Goal: Find specific page/section: Find specific page/section

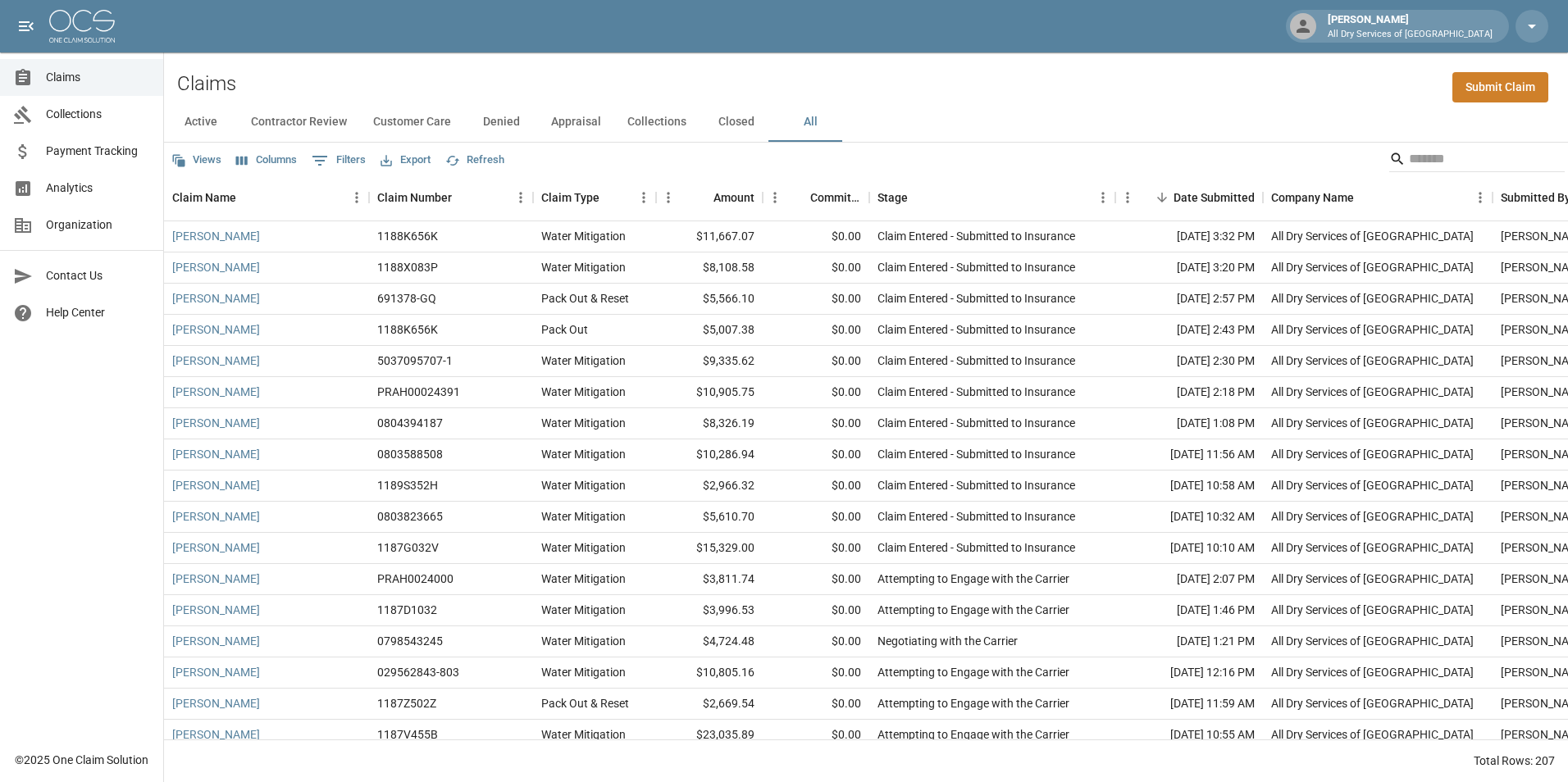
click at [1105, 104] on div "Active Contractor Review Customer Care Denied Appraisal Collections Closed All" at bounding box center [866, 121] width 1404 height 39
click at [1182, 113] on div "Active Contractor Review Customer Care Denied Appraisal Collections Closed All" at bounding box center [866, 121] width 1404 height 39
click at [1425, 158] on input "Search" at bounding box center [1474, 159] width 131 height 26
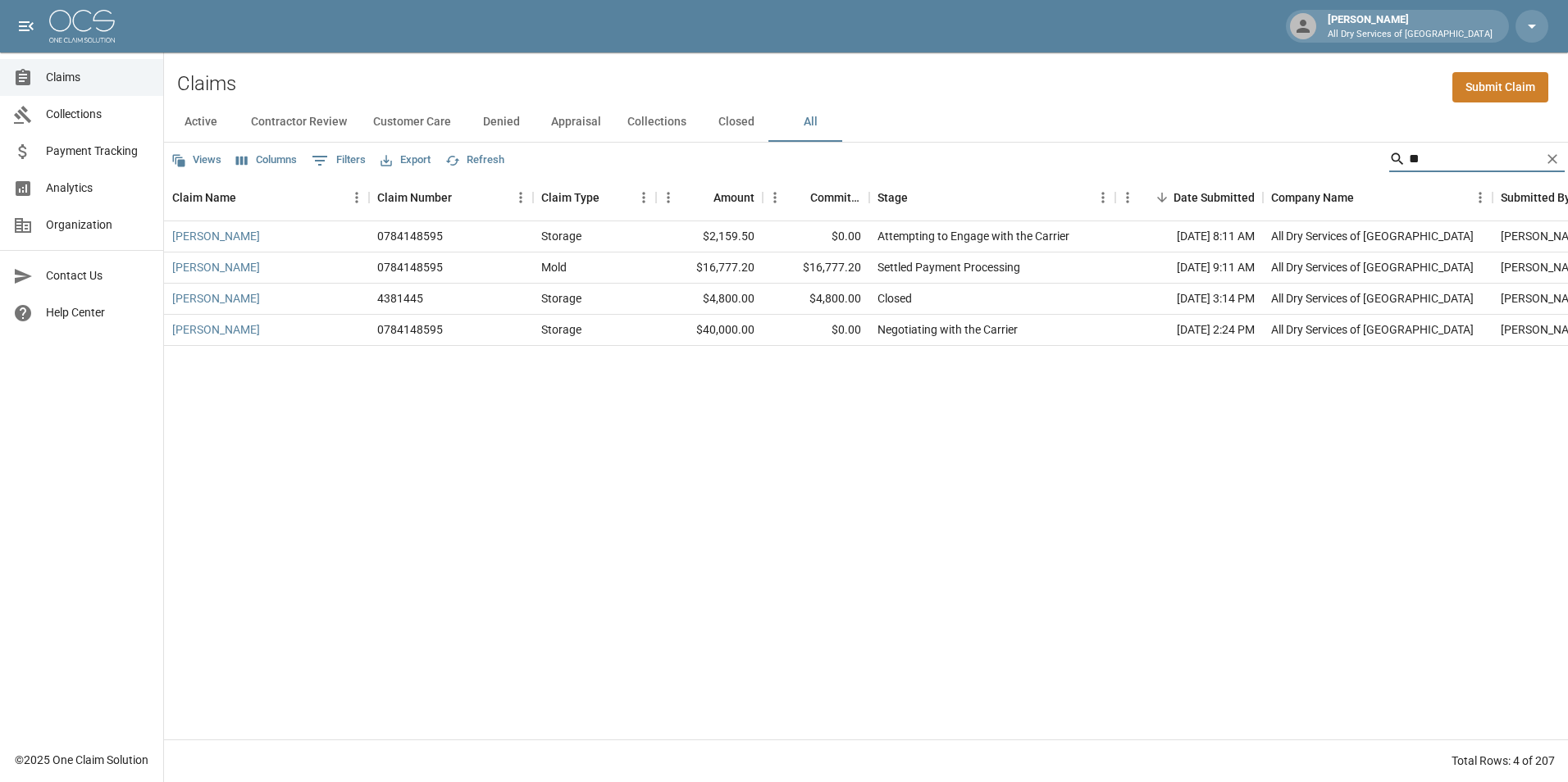
type input "*"
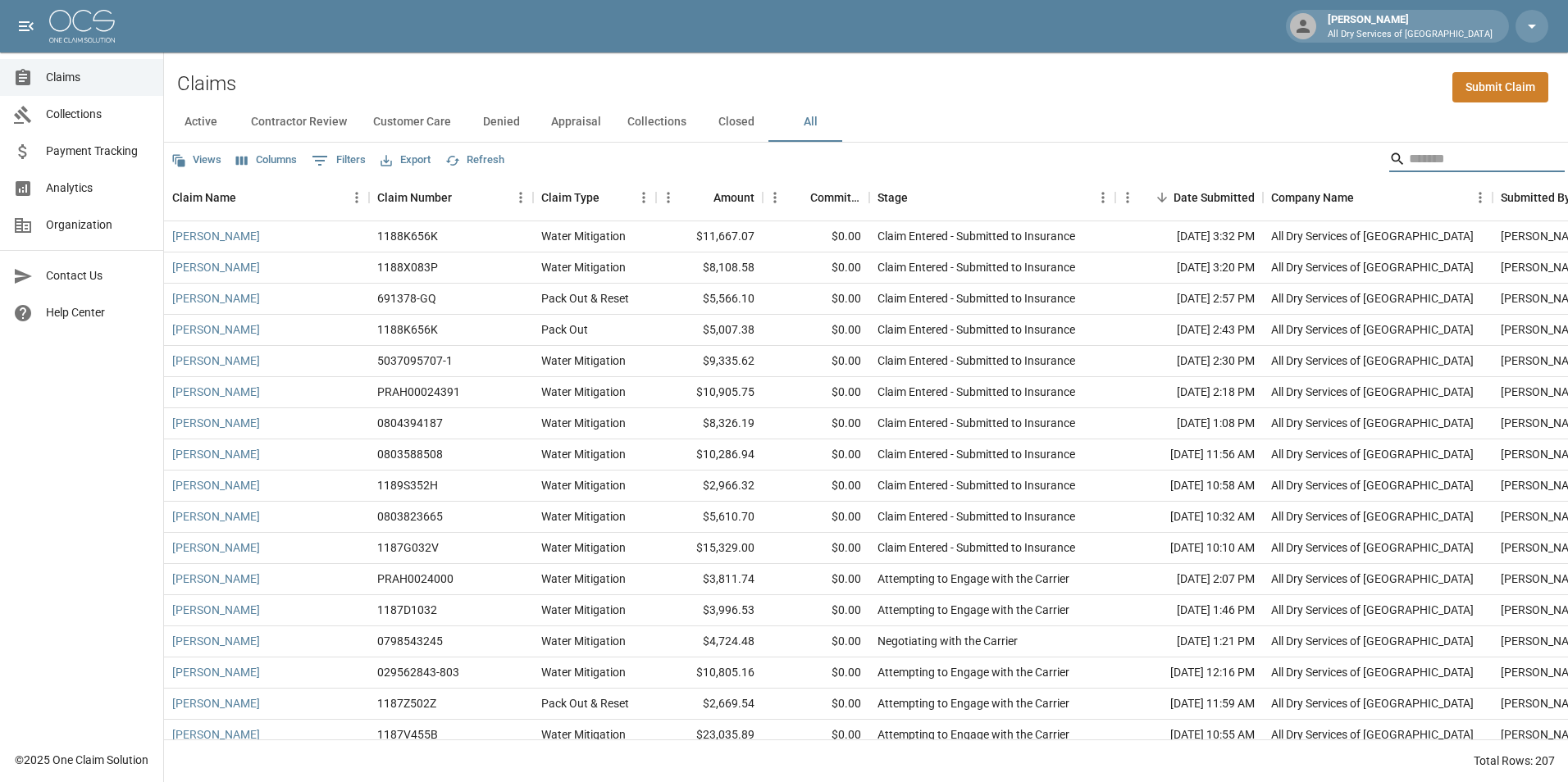
click at [1448, 150] on input "Search" at bounding box center [1474, 159] width 131 height 26
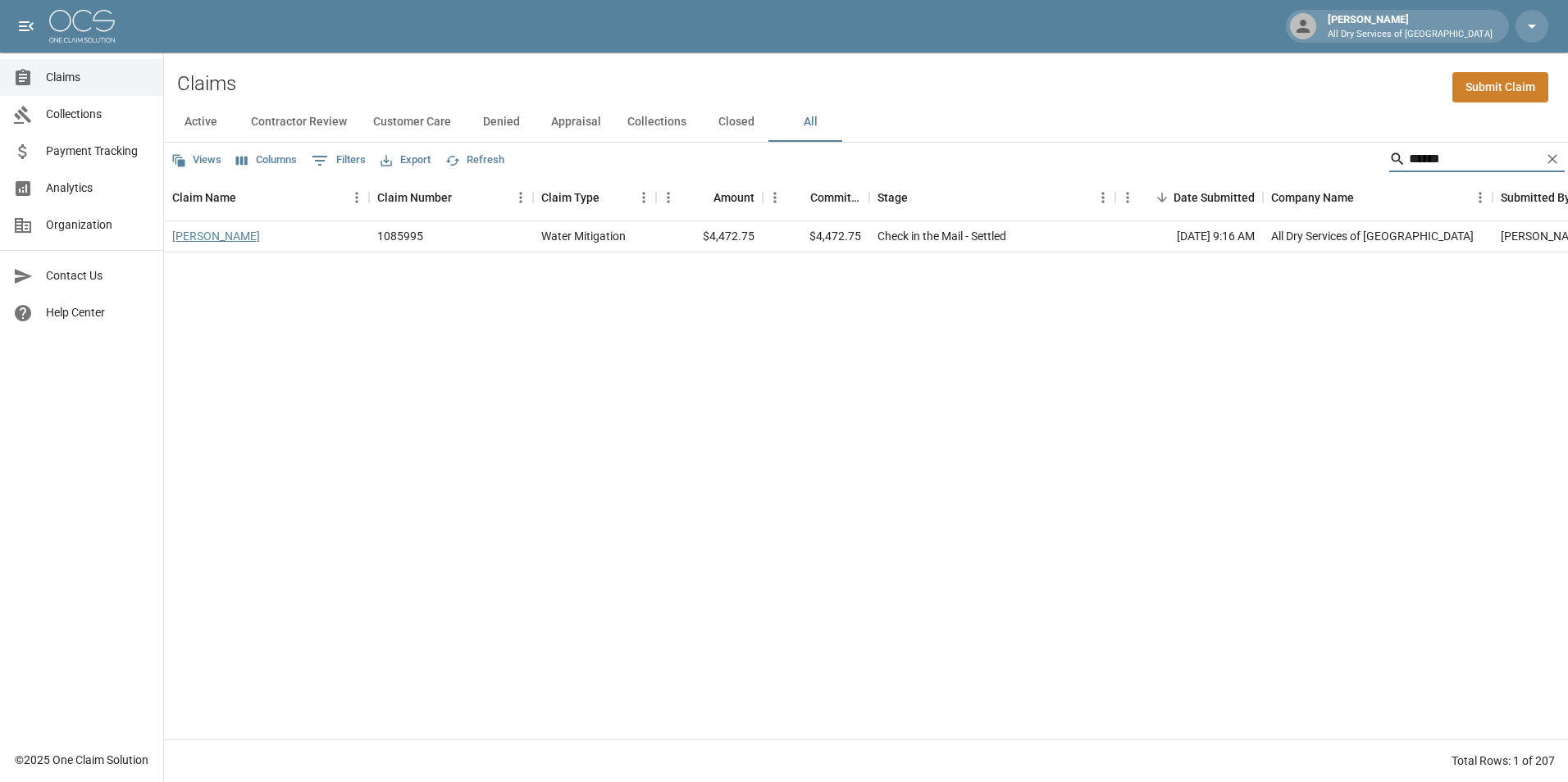
type input "******"
click at [198, 236] on link "[PERSON_NAME]" at bounding box center [216, 236] width 88 height 16
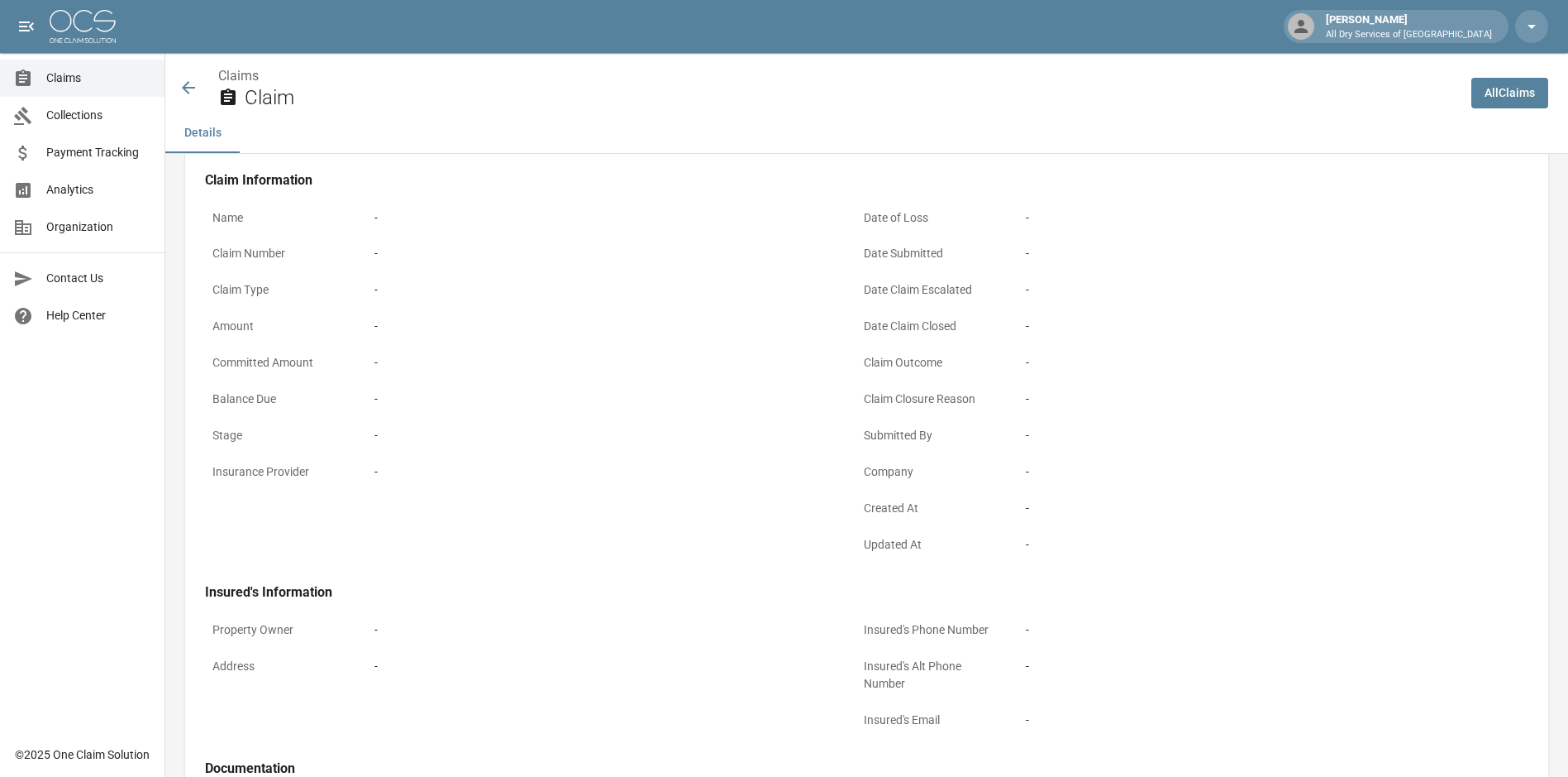
scroll to position [166, 0]
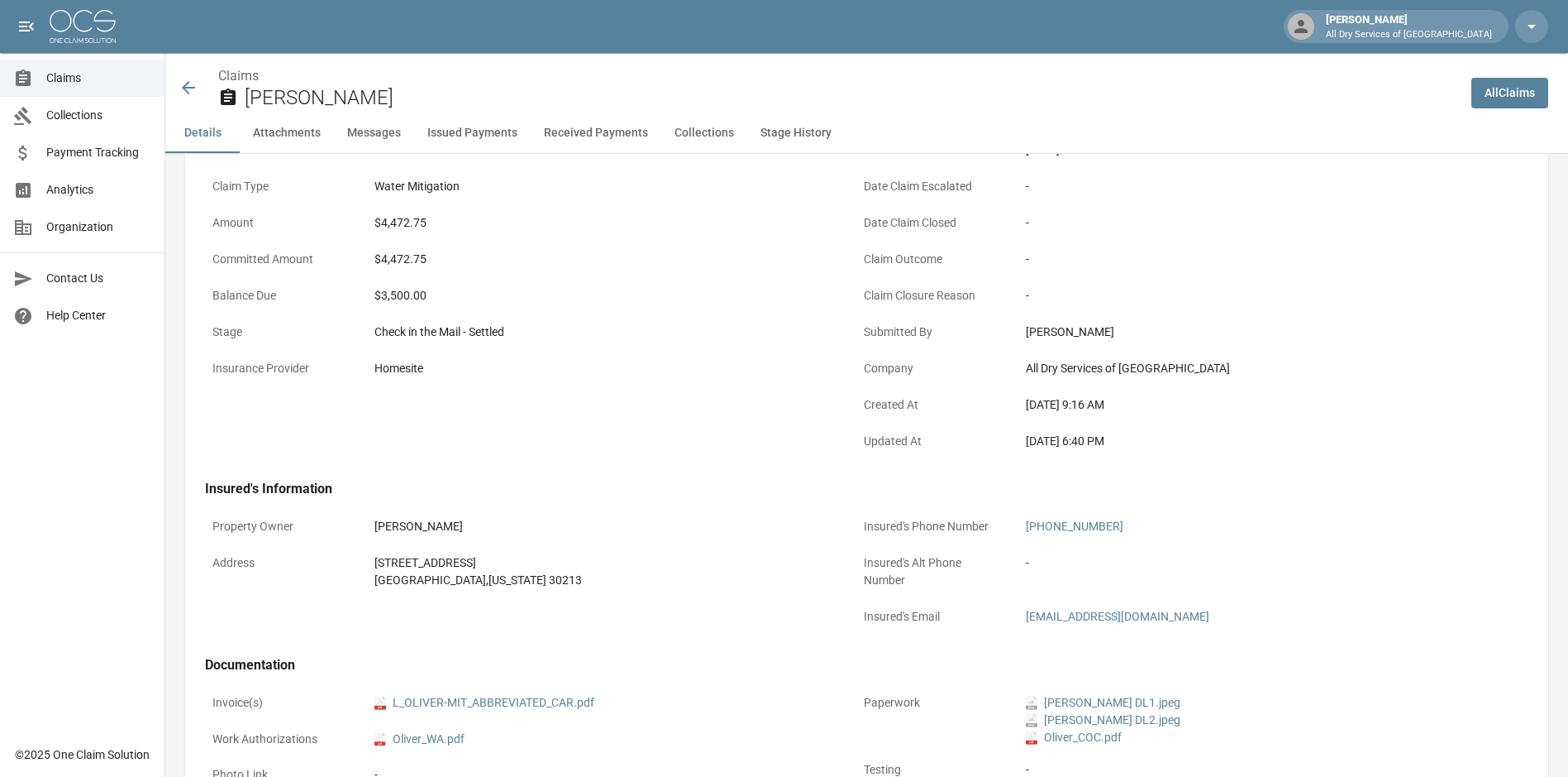
click at [189, 87] on icon at bounding box center [189, 87] width 20 height 20
